Goal: Task Accomplishment & Management: Manage account settings

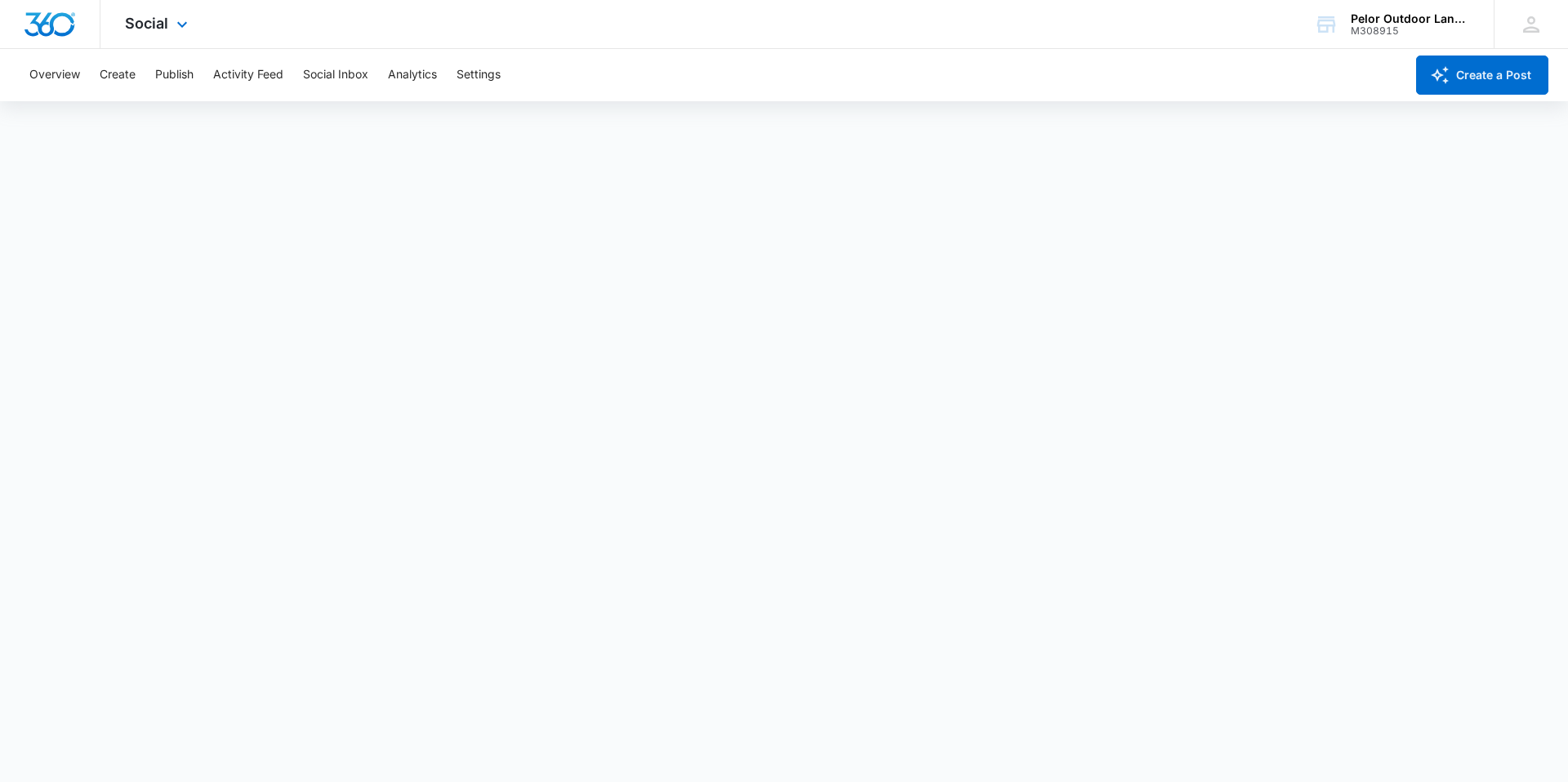
click at [154, 32] on div "Social Apps Reputation Websites Forms CRM Email Social Payments POS Content Ads…" at bounding box center [158, 23] width 116 height 48
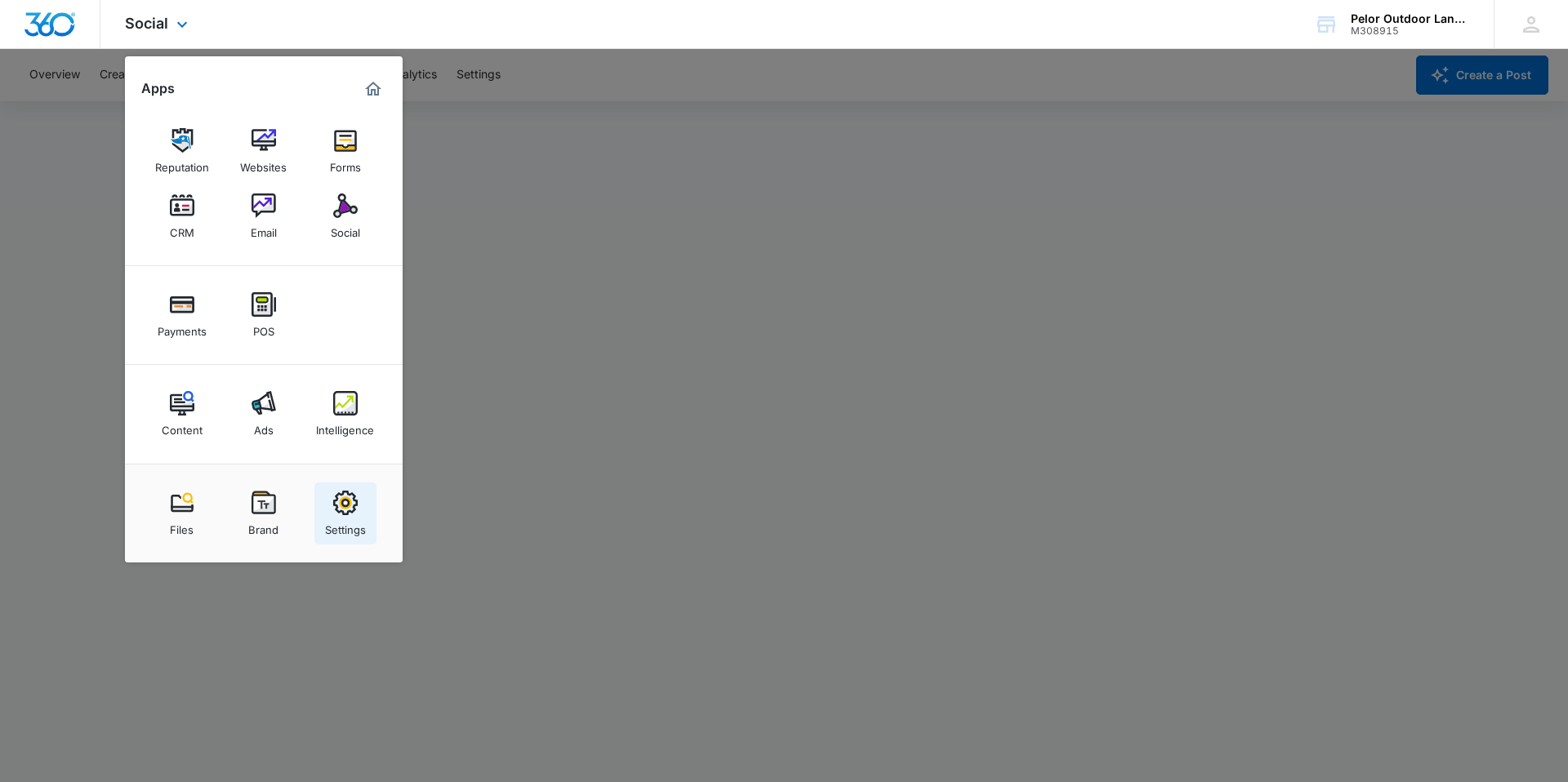
click at [338, 510] on img at bounding box center [345, 502] width 24 height 24
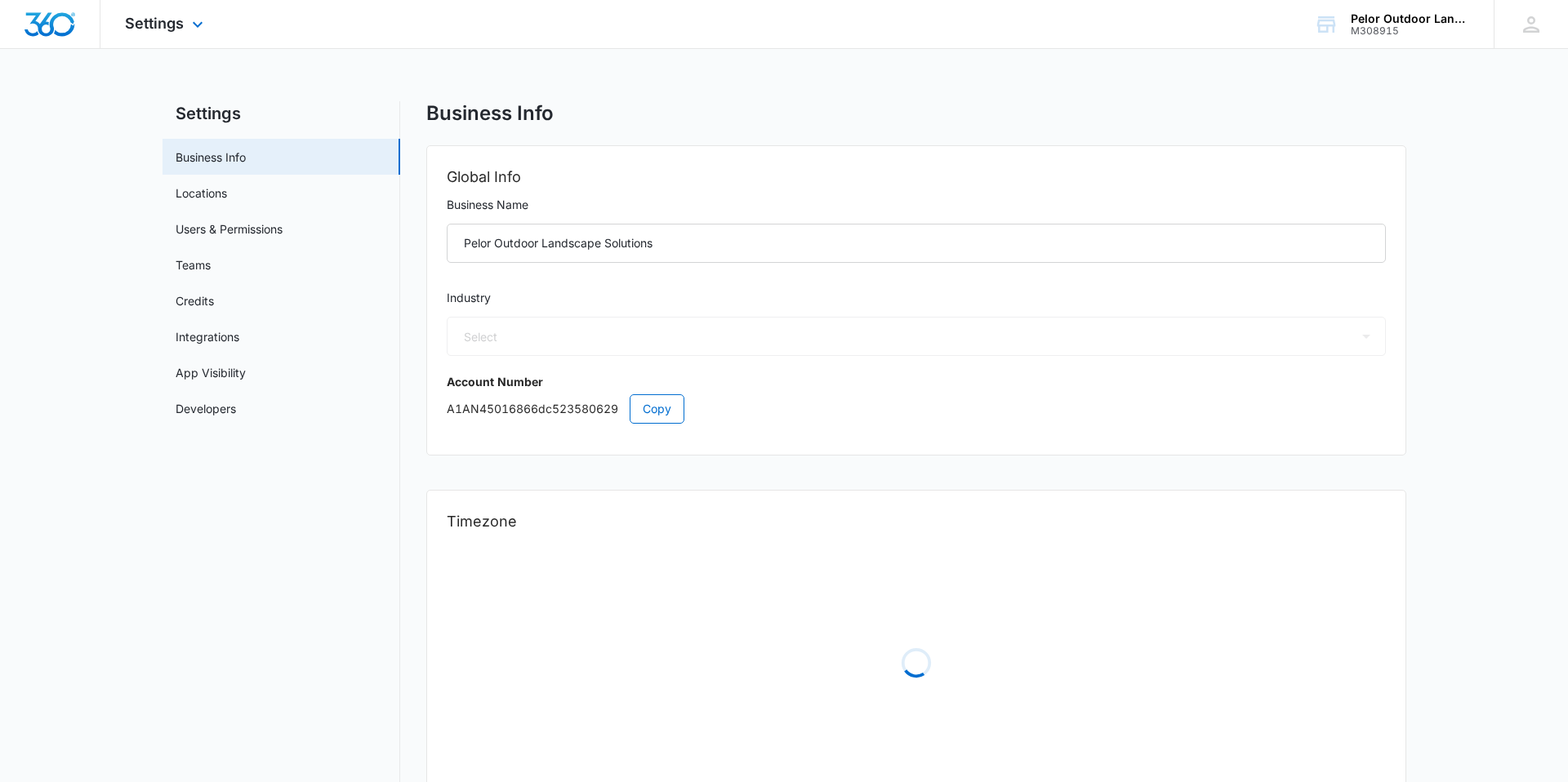
select select "5"
select select "US"
select select "America/New_York"
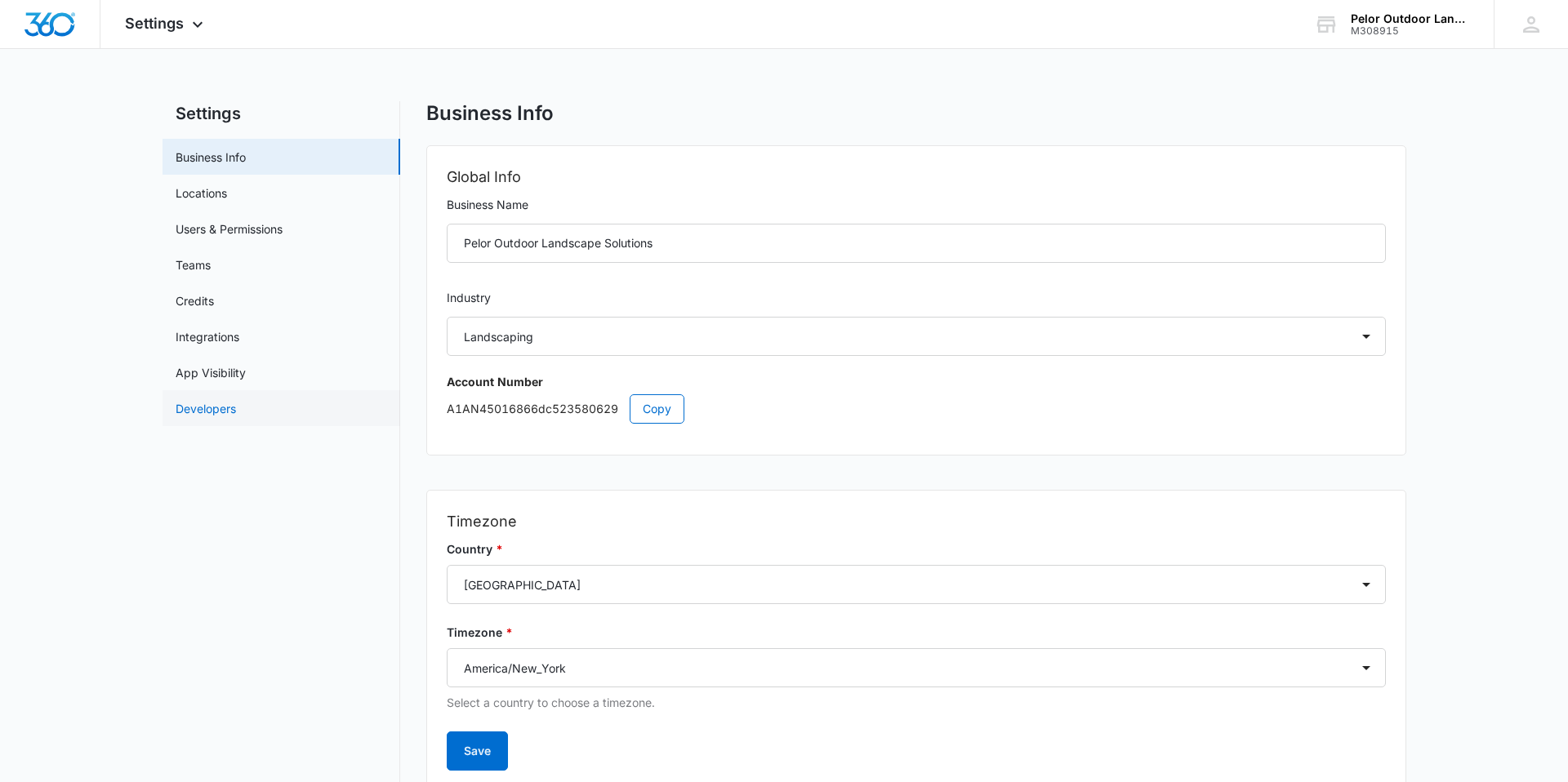
click at [212, 409] on link "Developers" at bounding box center [205, 408] width 60 height 17
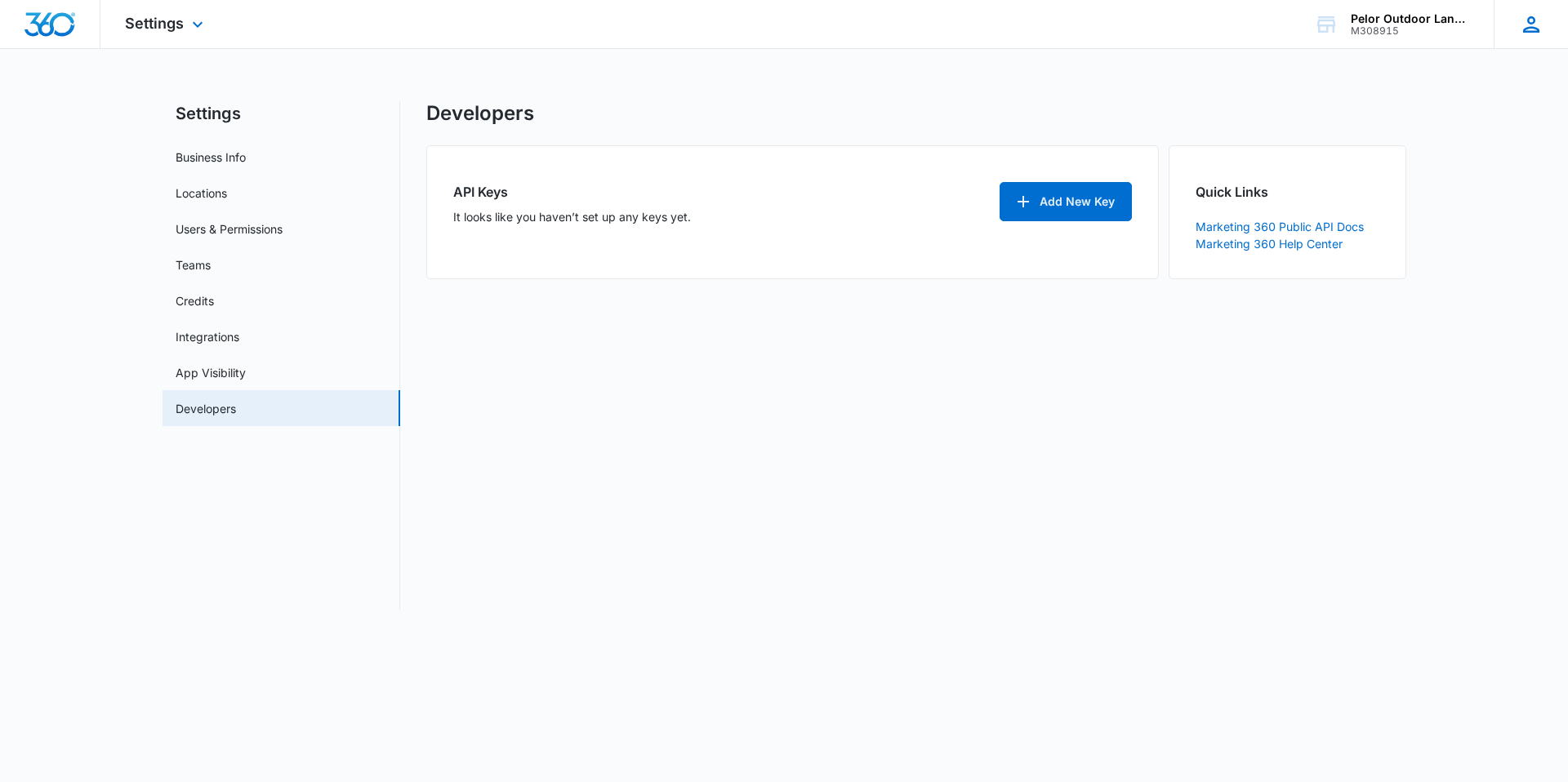
click at [1532, 25] on icon at bounding box center [1530, 24] width 24 height 24
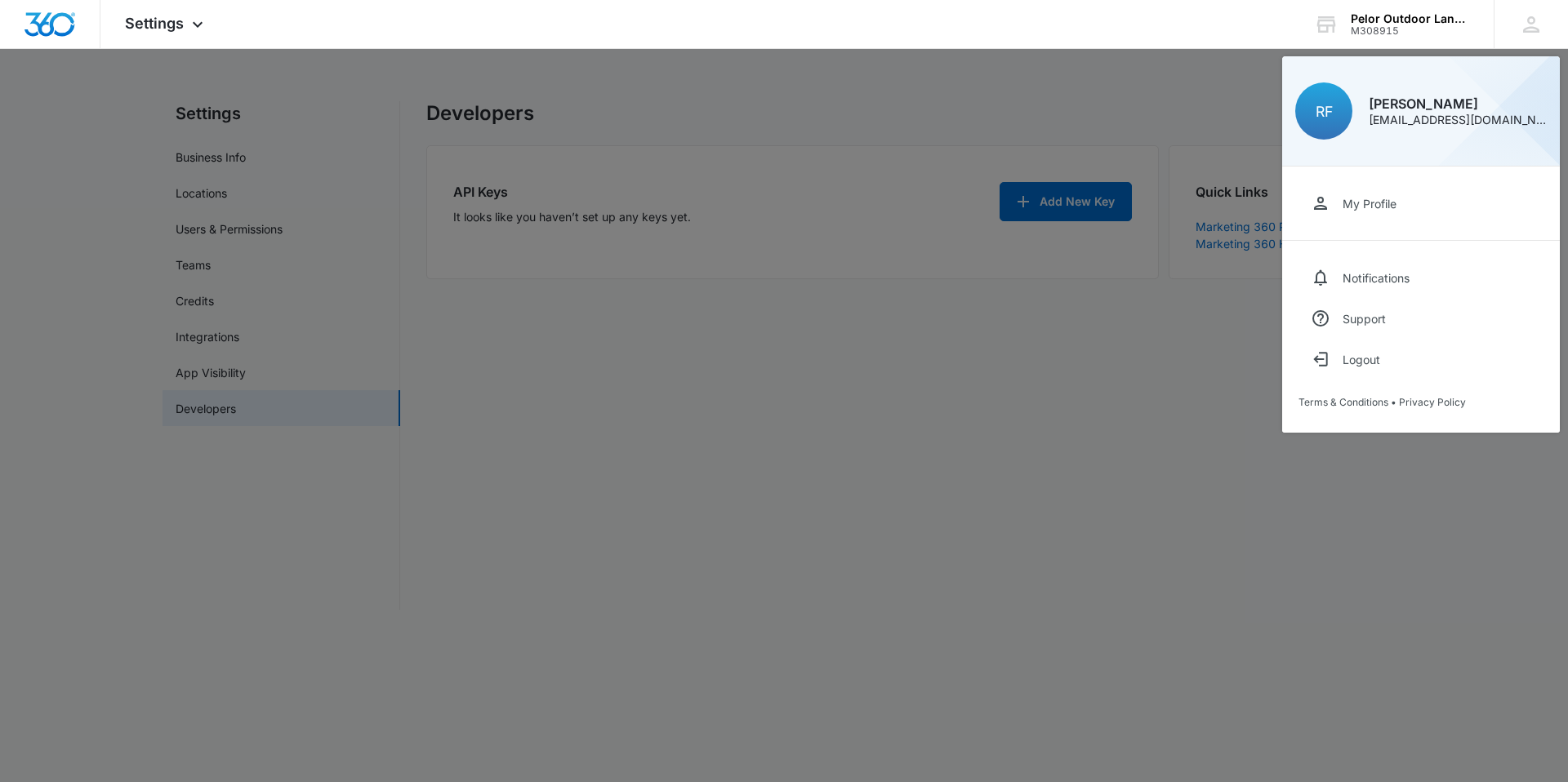
click at [629, 477] on div at bounding box center [784, 391] width 1568 height 782
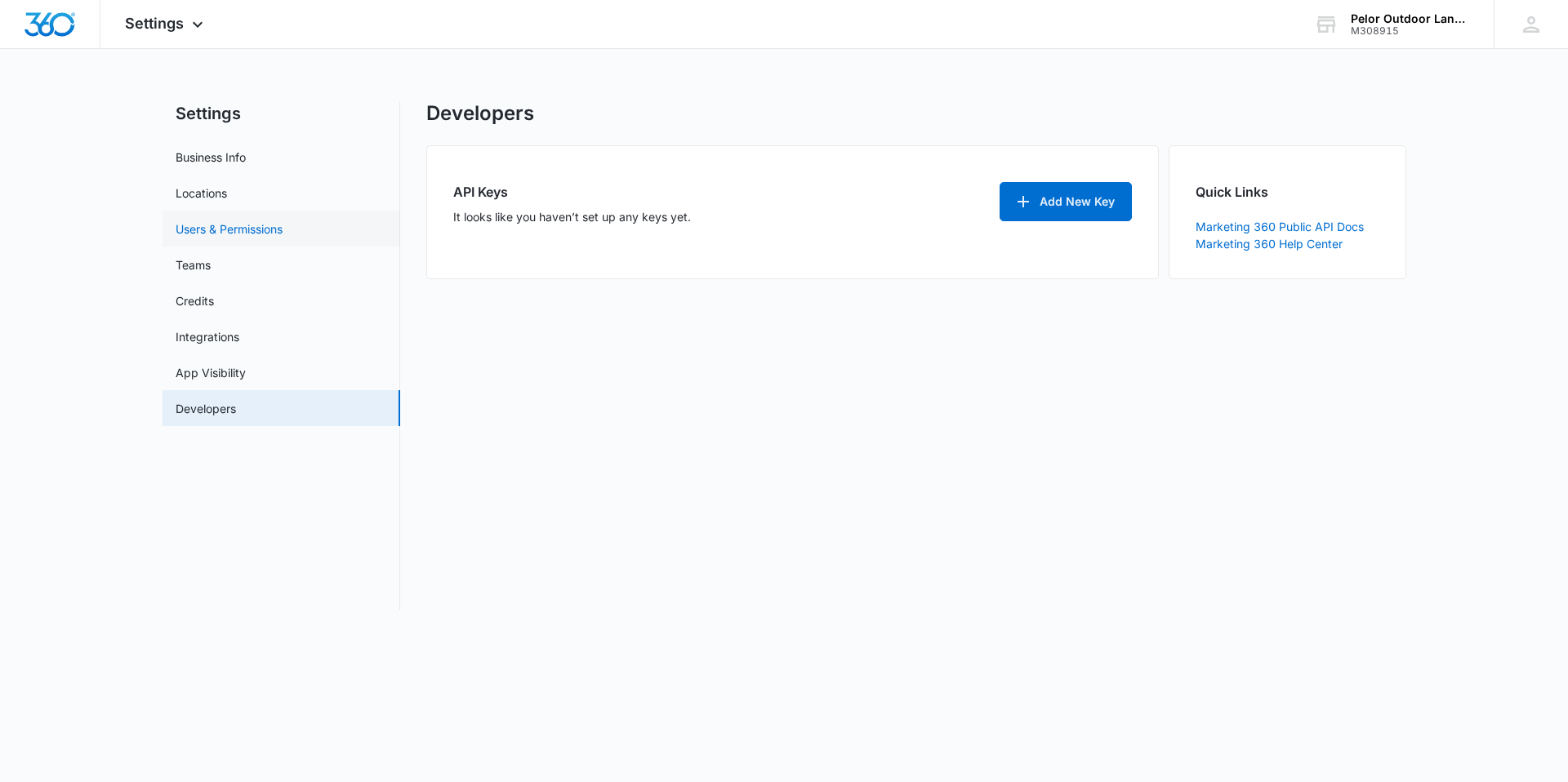
click at [210, 232] on link "Users & Permissions" at bounding box center [229, 229] width 107 height 17
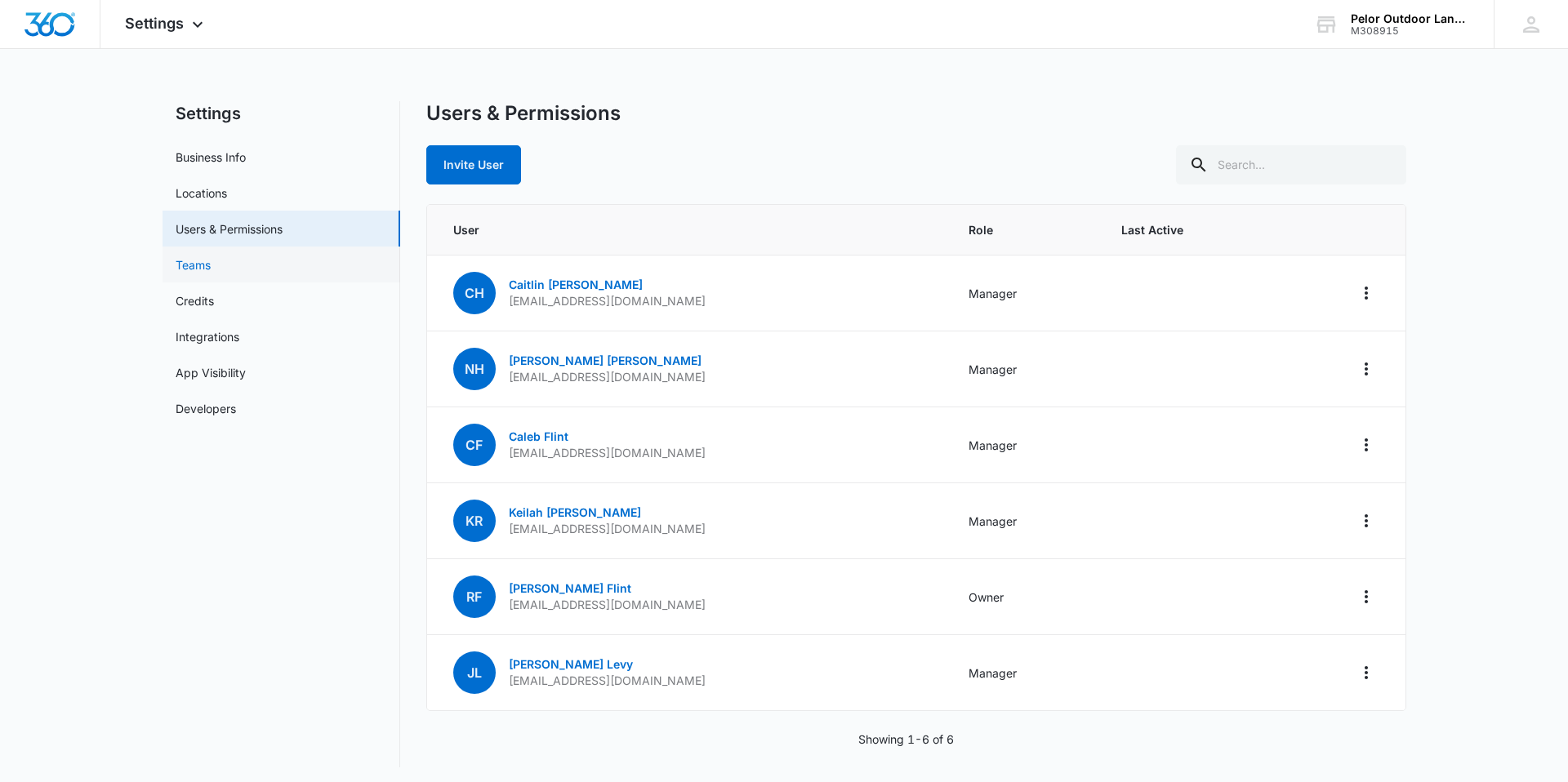
click at [193, 273] on link "Teams" at bounding box center [193, 265] width 35 height 17
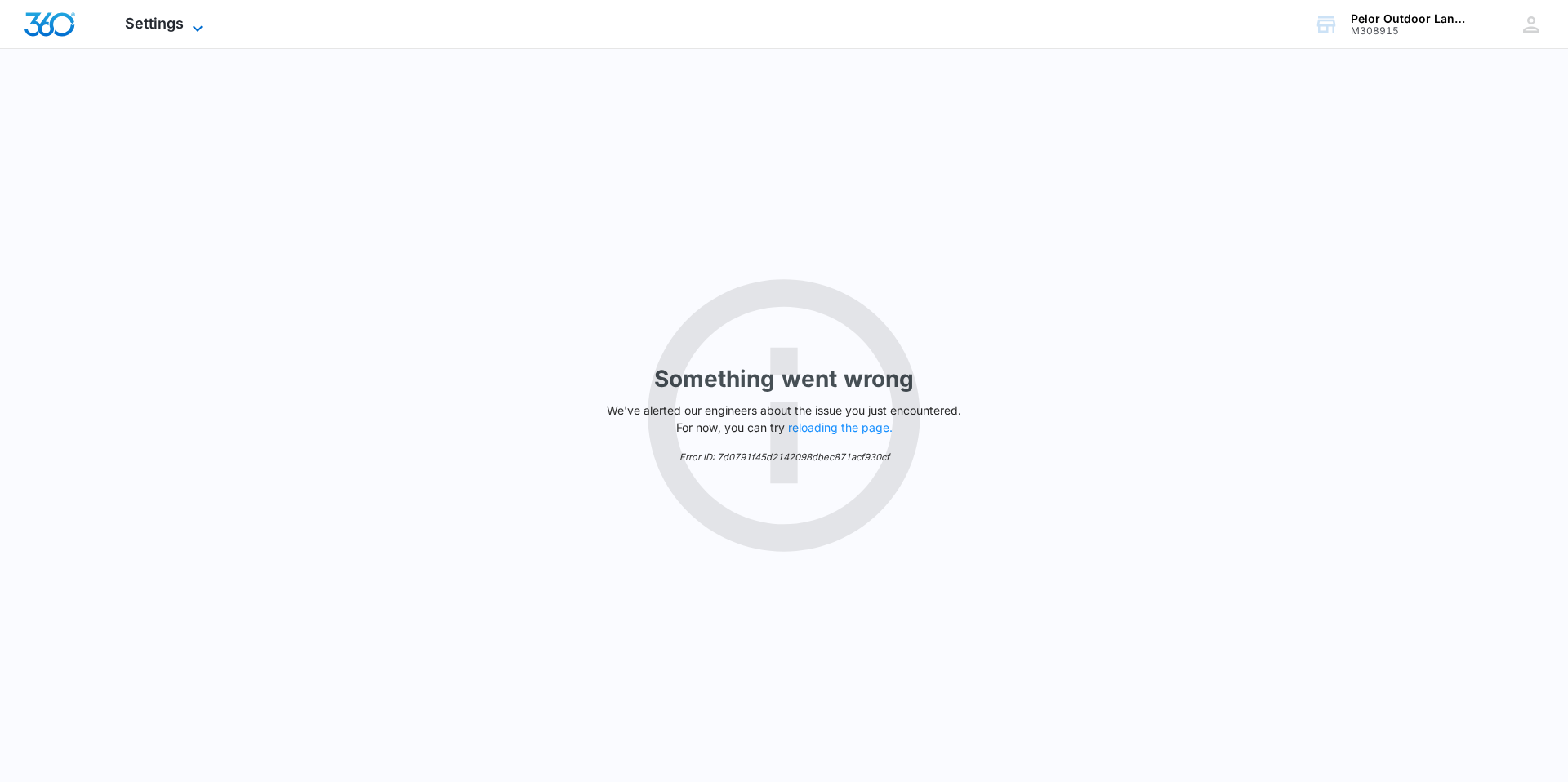
click at [158, 17] on span "Settings" at bounding box center [154, 23] width 59 height 17
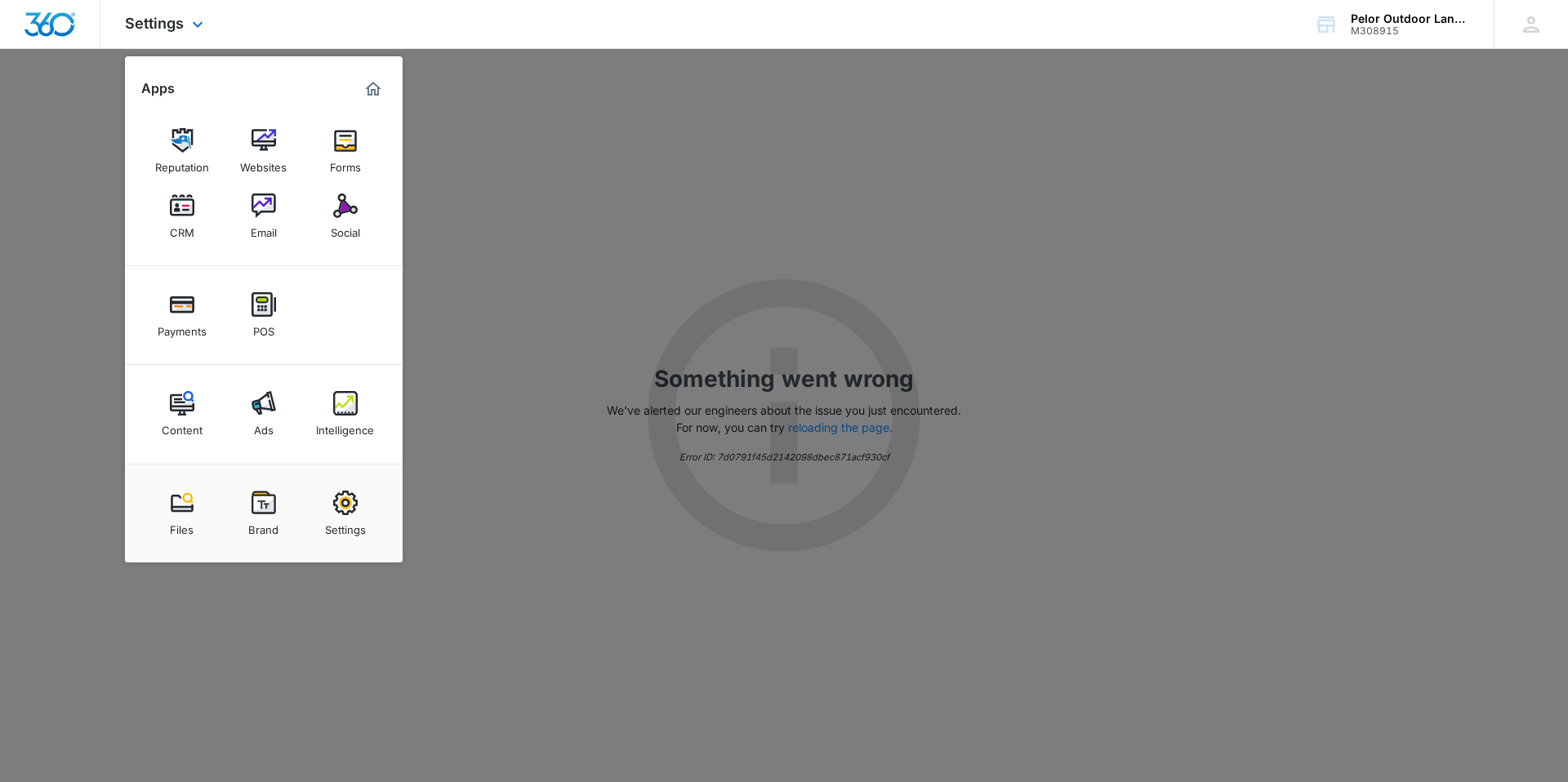
click at [52, 21] on img "Dashboard" at bounding box center [49, 24] width 52 height 24
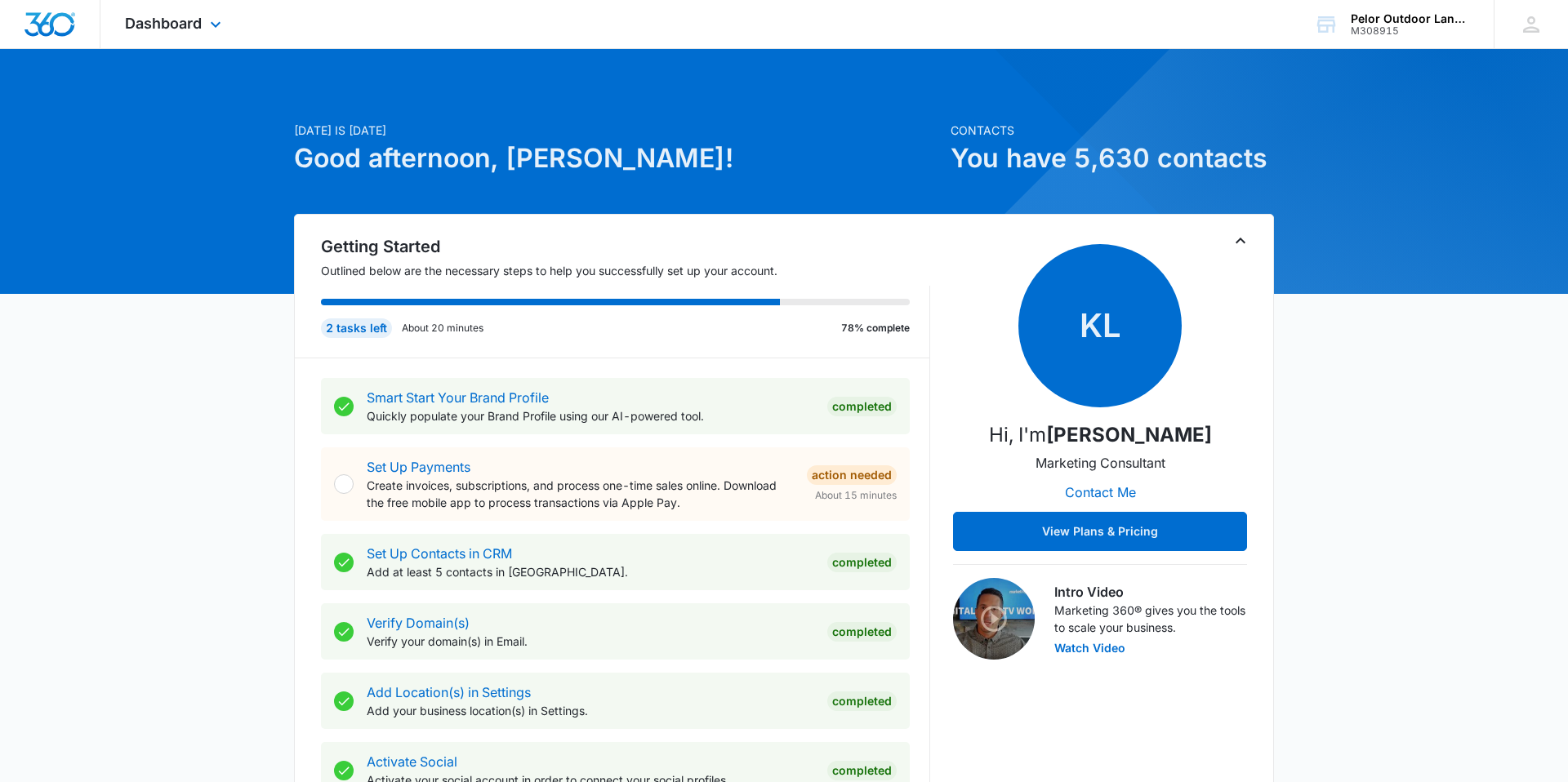
click at [161, 33] on div "Dashboard Apps Reputation Websites Forms CRM Email Social Payments POS Content …" at bounding box center [175, 23] width 149 height 48
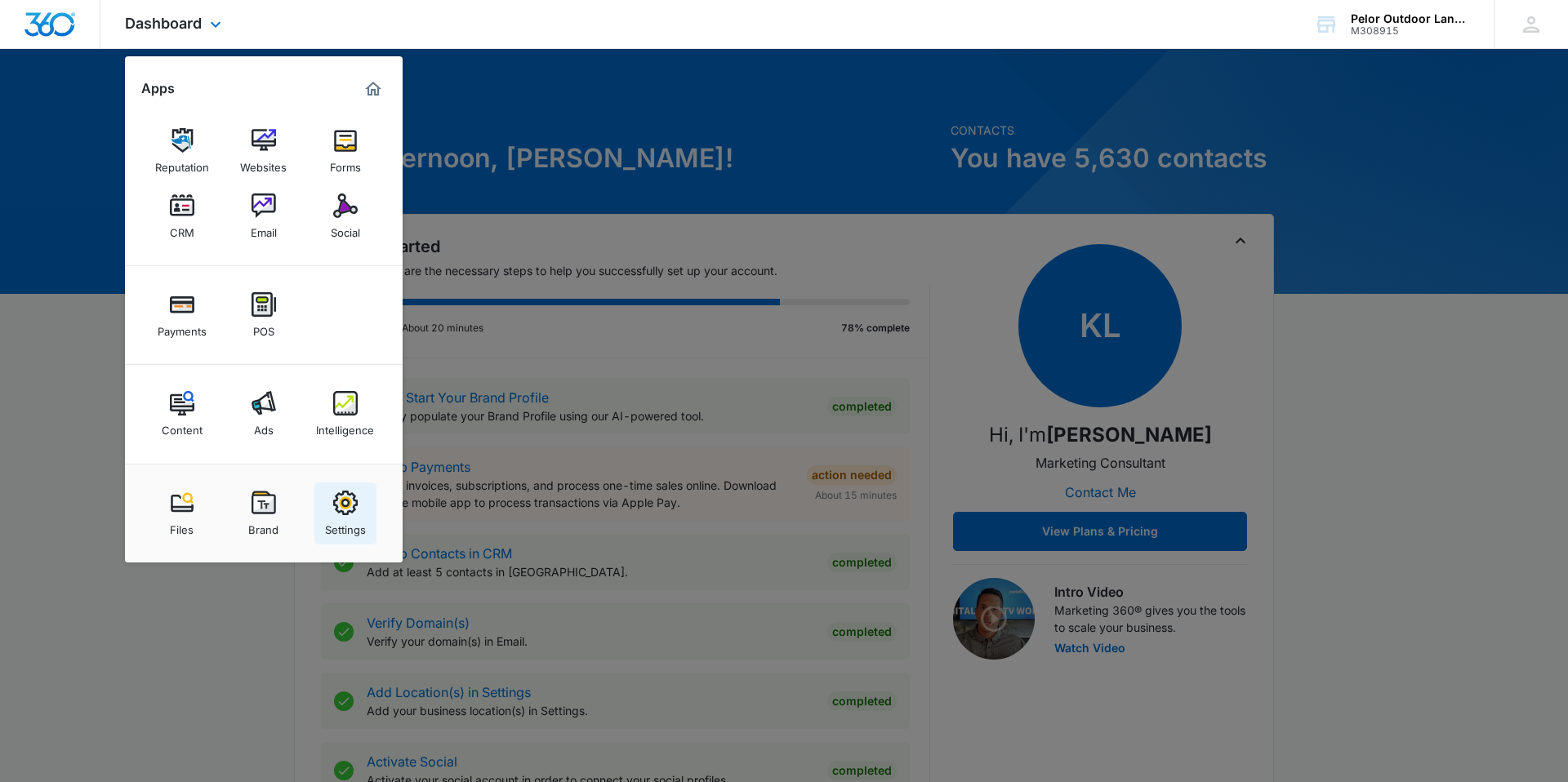
scroll to position [3, 0]
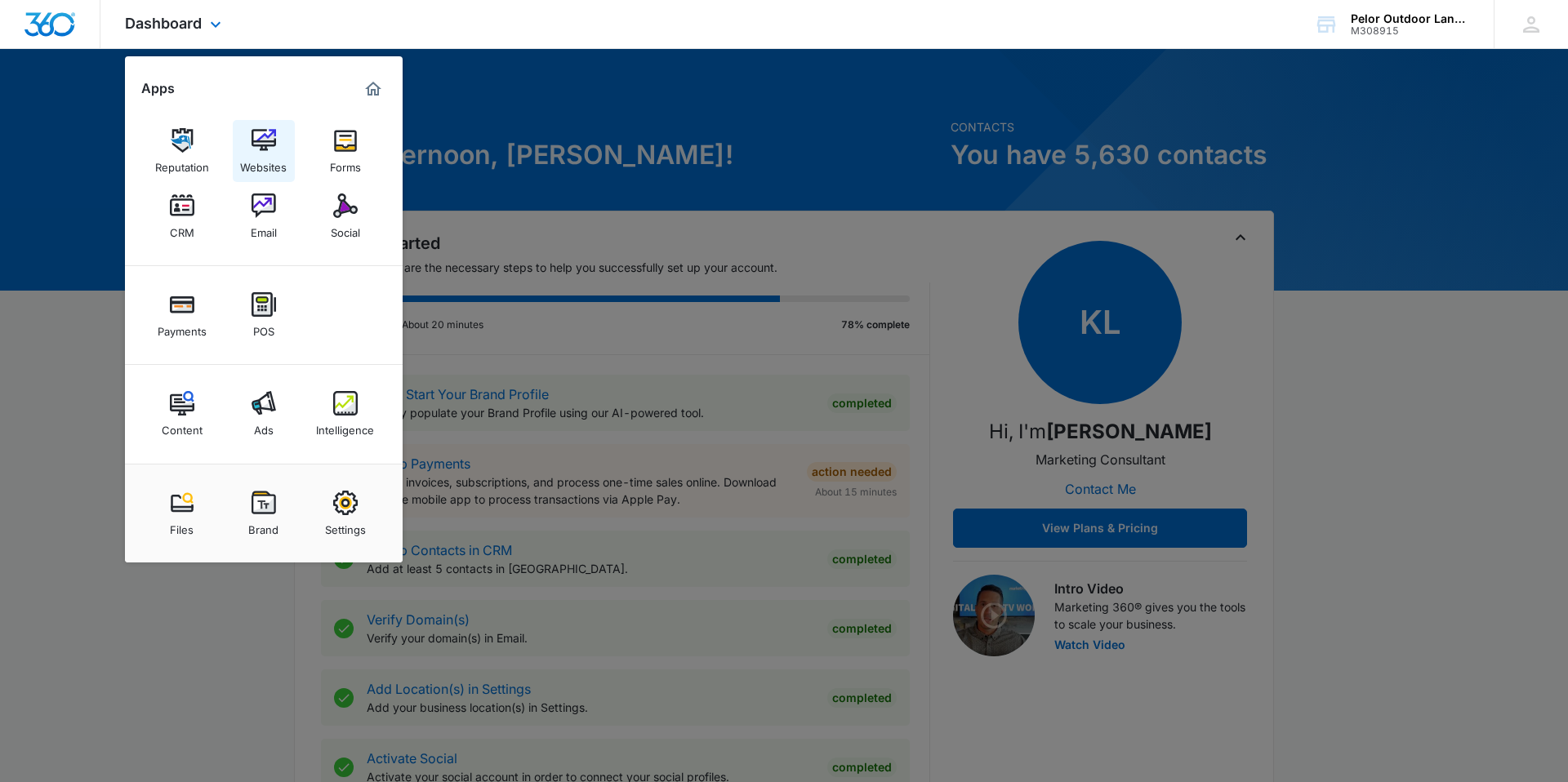
click at [261, 145] on img at bounding box center [263, 140] width 24 height 24
